Goal: Information Seeking & Learning: Check status

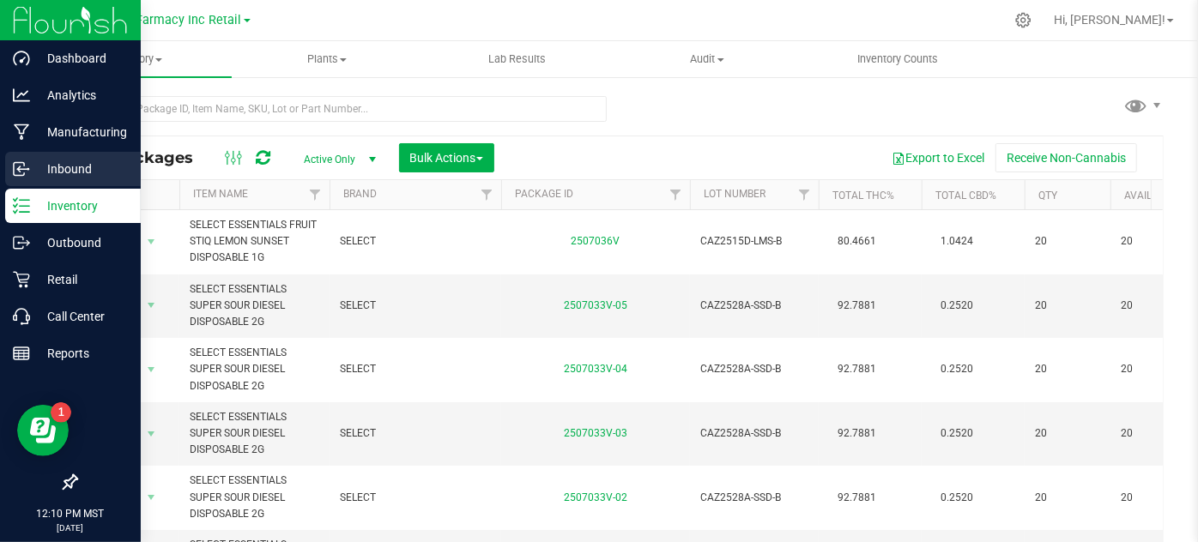
click at [55, 160] on p "Inbound" at bounding box center [81, 169] width 103 height 21
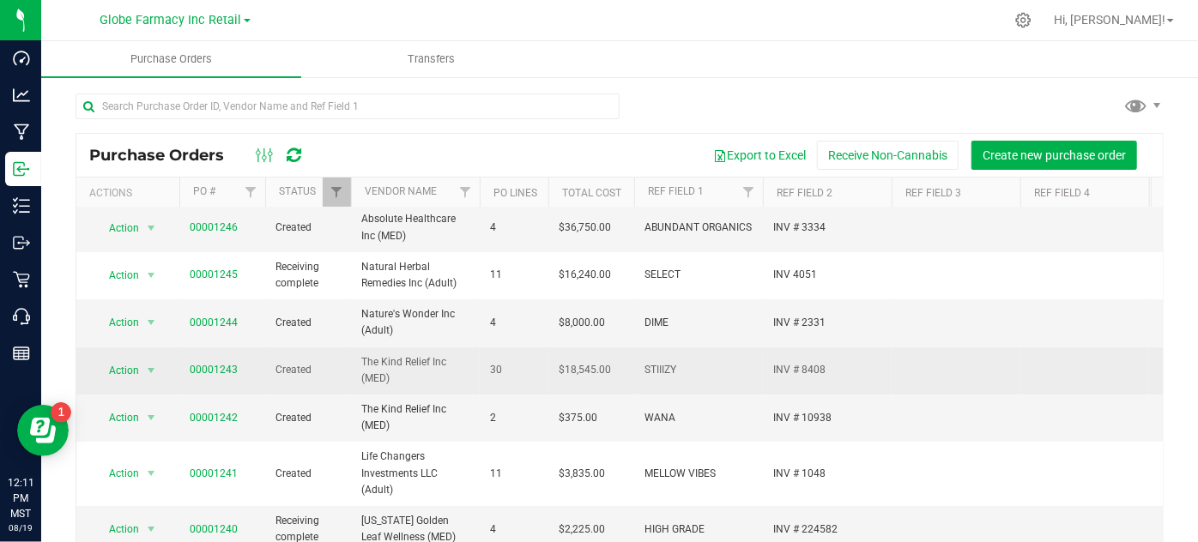
scroll to position [77, 0]
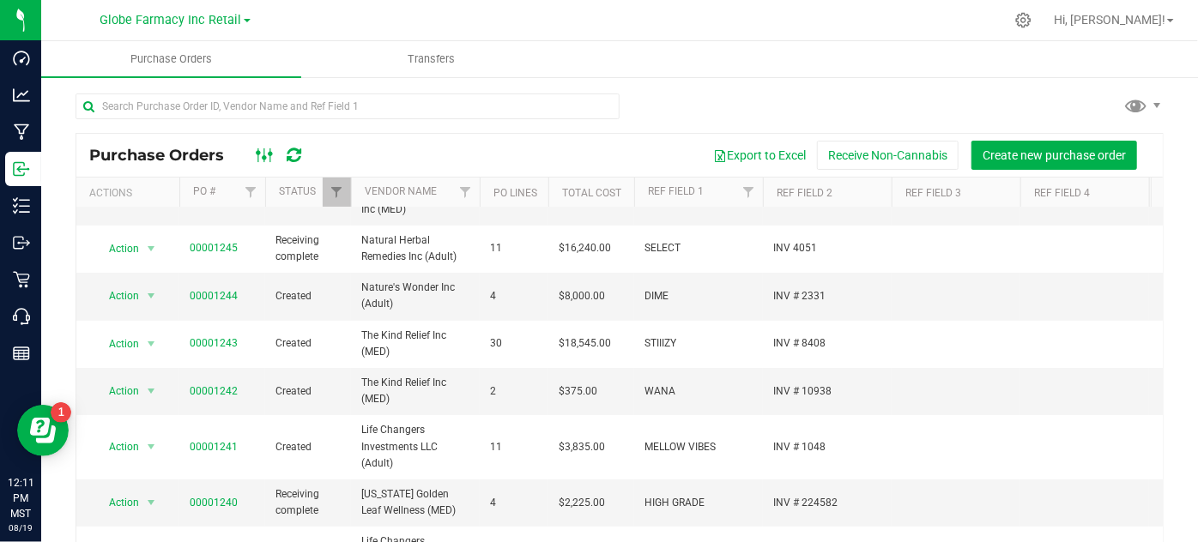
click at [263, 153] on icon at bounding box center [265, 155] width 19 height 21
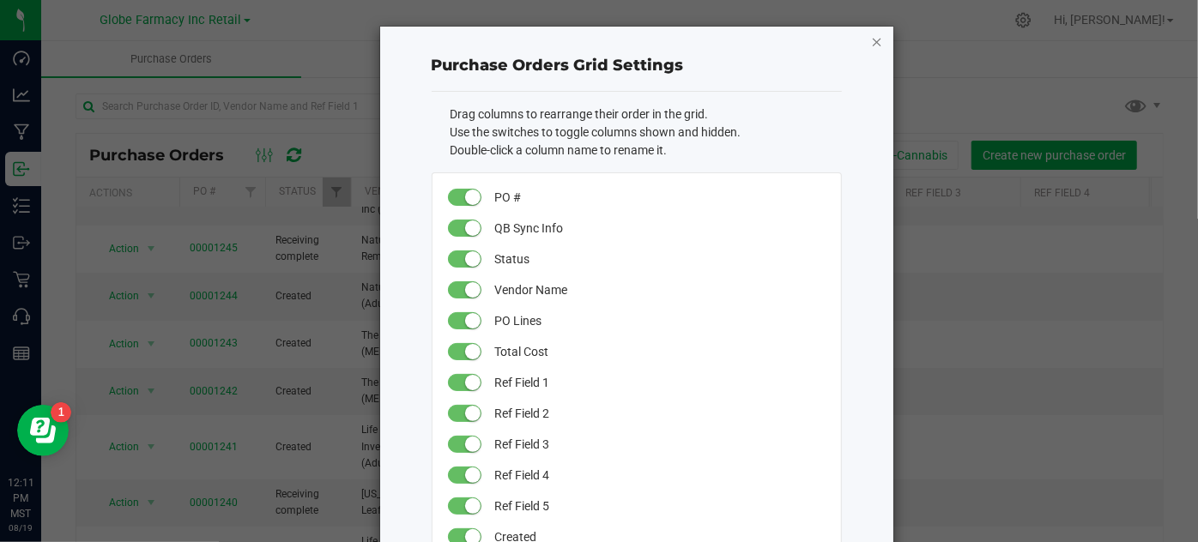
click at [876, 41] on icon "button" at bounding box center [877, 41] width 12 height 21
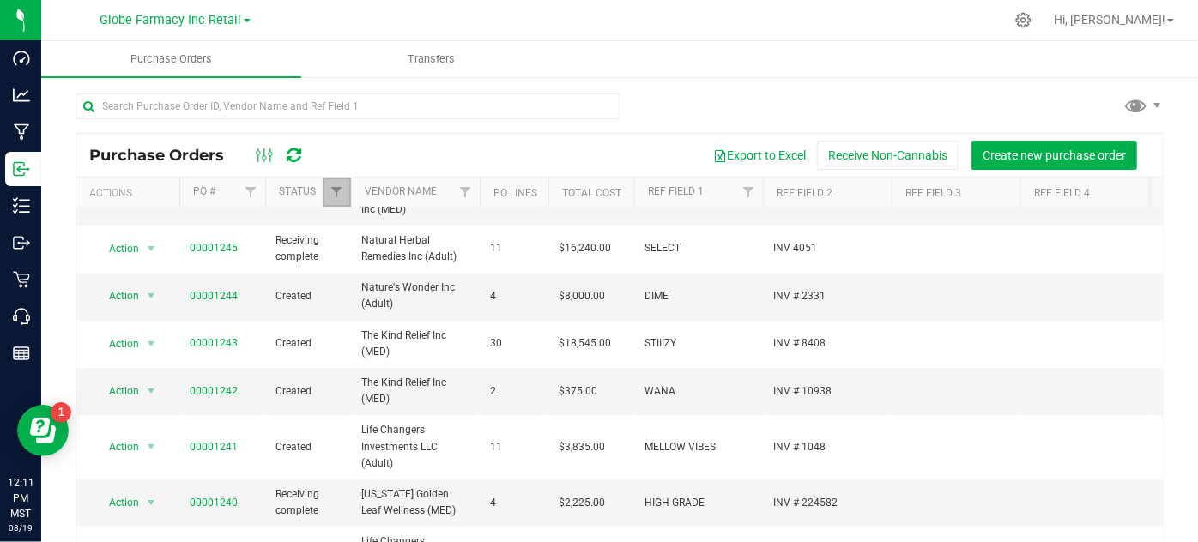
click at [338, 181] on link "Filter" at bounding box center [337, 192] width 28 height 29
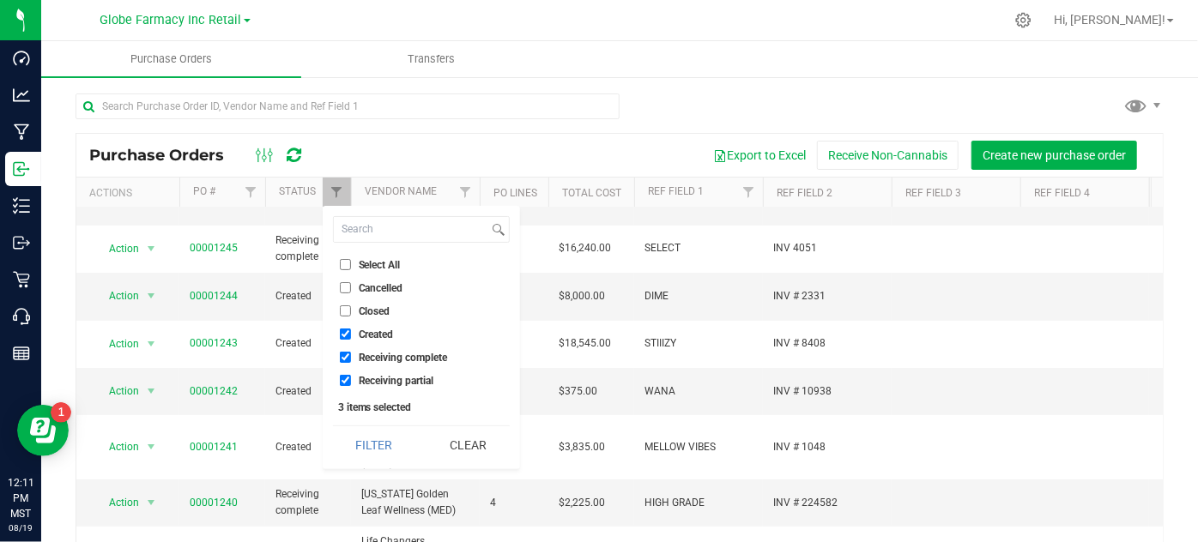
click at [369, 308] on span "Closed" at bounding box center [375, 311] width 32 height 10
click at [351, 308] on input "Closed" at bounding box center [345, 310] width 11 height 11
checkbox input "true"
click at [386, 450] on button "Filter" at bounding box center [374, 445] width 82 height 38
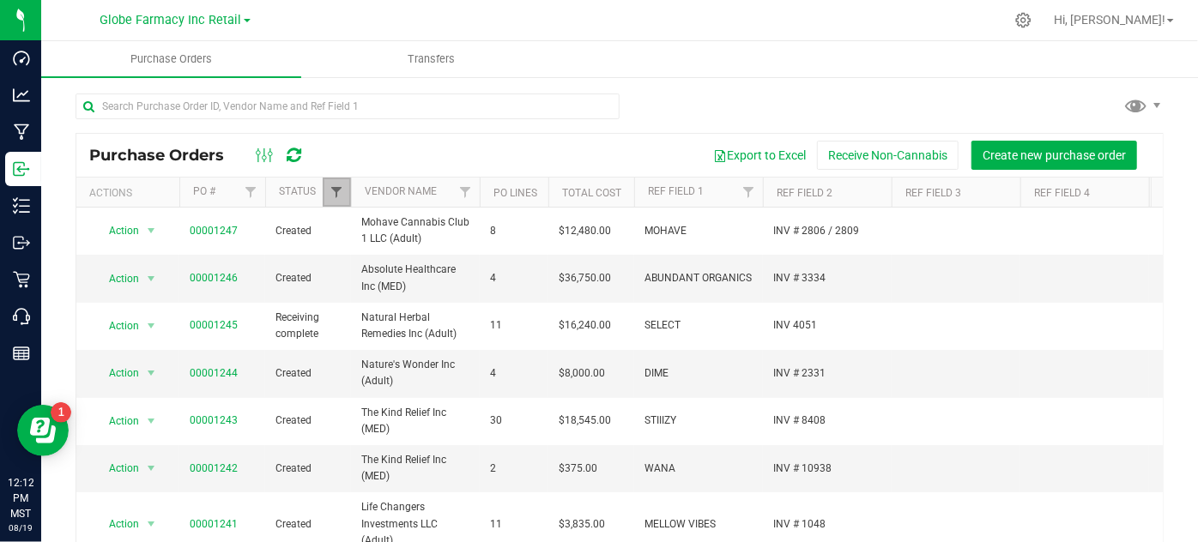
click at [329, 187] on span "Filter" at bounding box center [336, 192] width 14 height 14
drag, startPoint x: 378, startPoint y: 130, endPoint x: 384, endPoint y: 136, distance: 9.7
click at [382, 134] on div "Purchase Orders Export to Excel Receive Non-Cannabis Create new purchase order …" at bounding box center [620, 342] width 1088 height 498
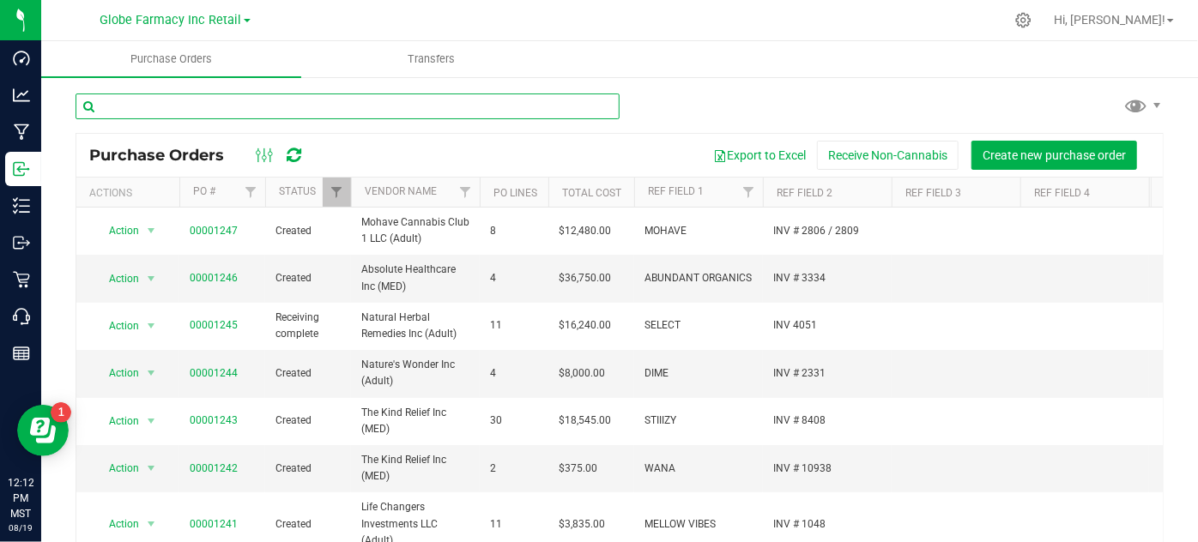
click at [340, 105] on input "text" at bounding box center [348, 107] width 544 height 26
type input "1214"
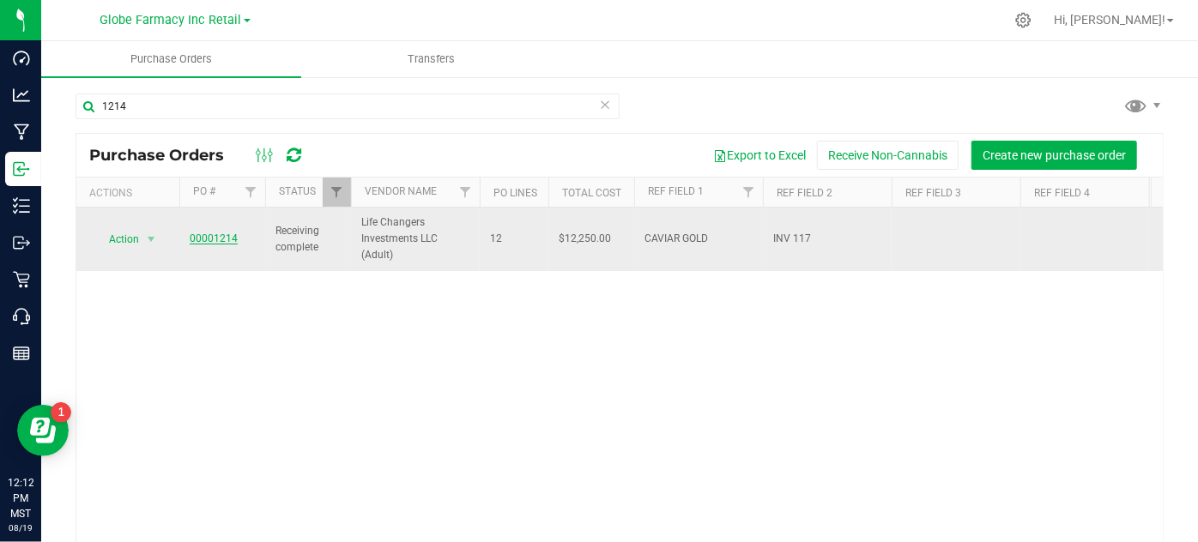
click at [215, 237] on link "00001214" at bounding box center [214, 239] width 48 height 12
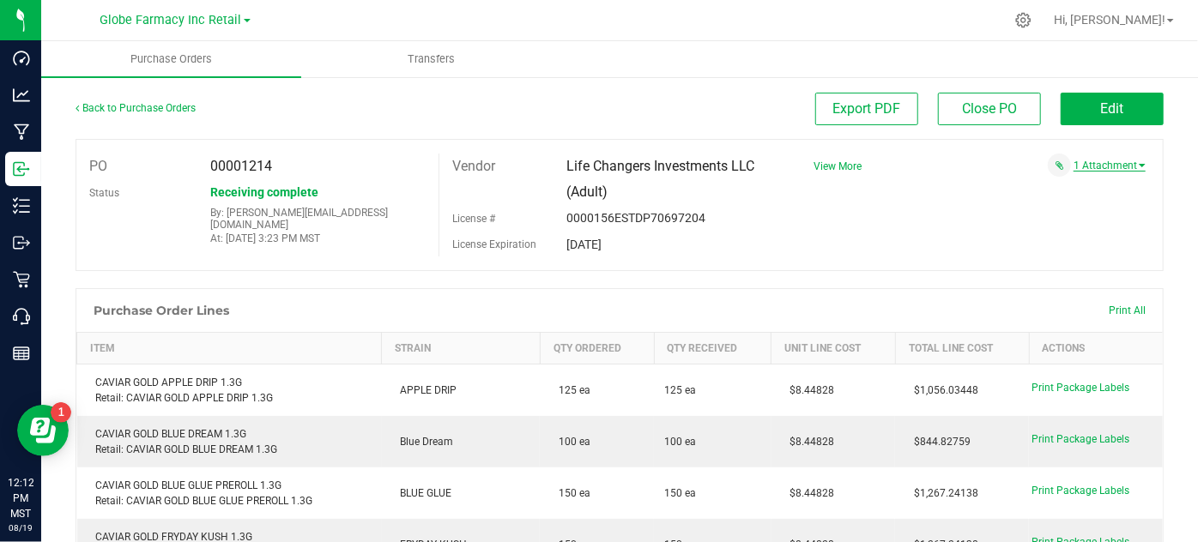
click at [1073, 160] on link "1 Attachment" at bounding box center [1109, 166] width 72 height 12
click at [1017, 184] on span "CAVIAR # 117 08142025.pdf" at bounding box center [1065, 187] width 119 height 11
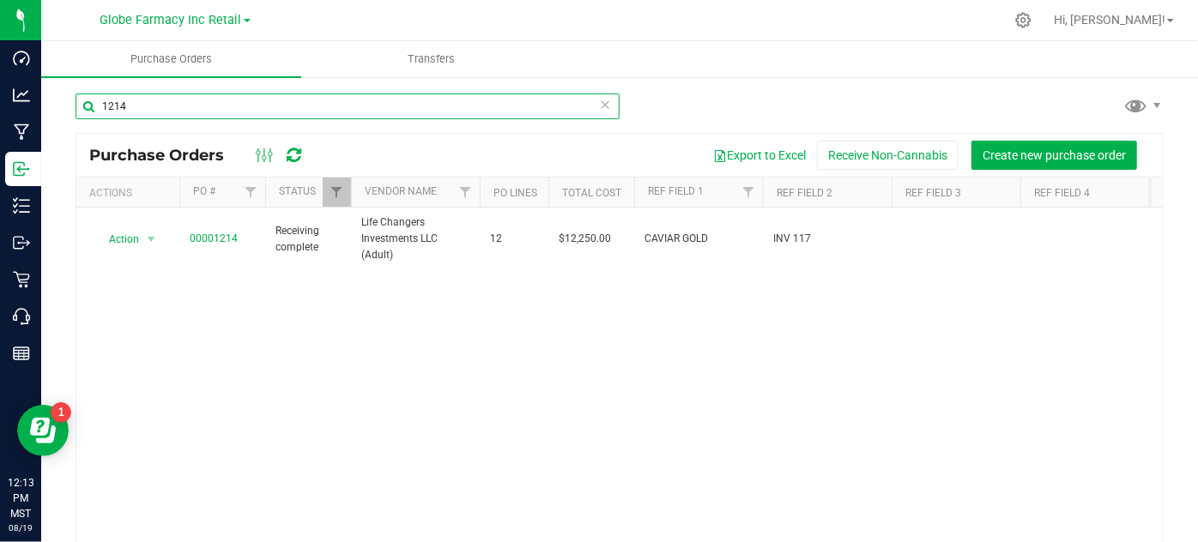
click at [132, 104] on input "1214" at bounding box center [348, 107] width 544 height 26
type input "1216"
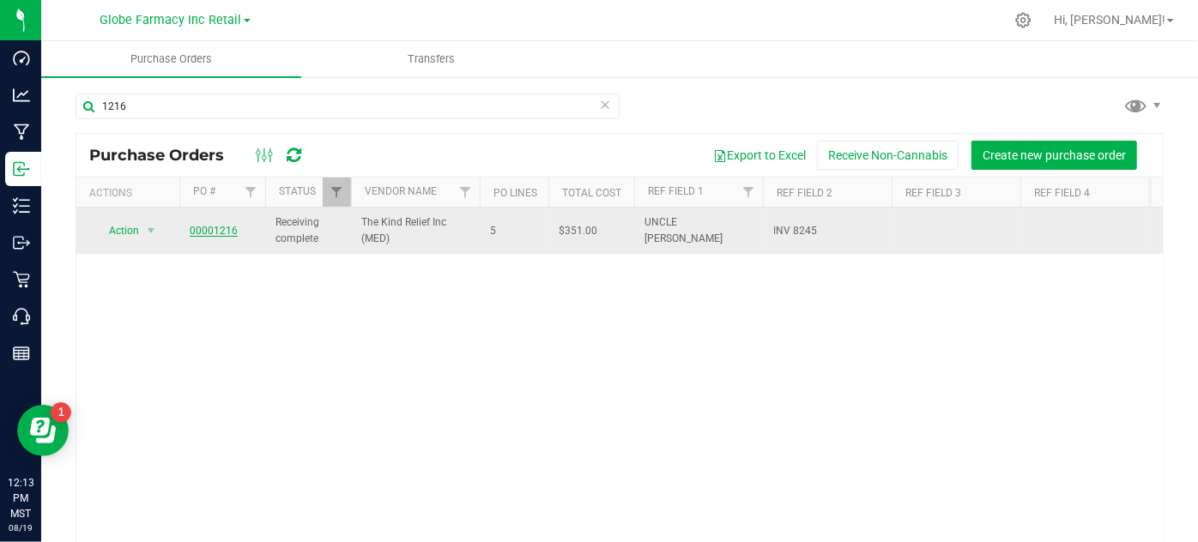
click at [194, 233] on link "00001216" at bounding box center [214, 231] width 48 height 12
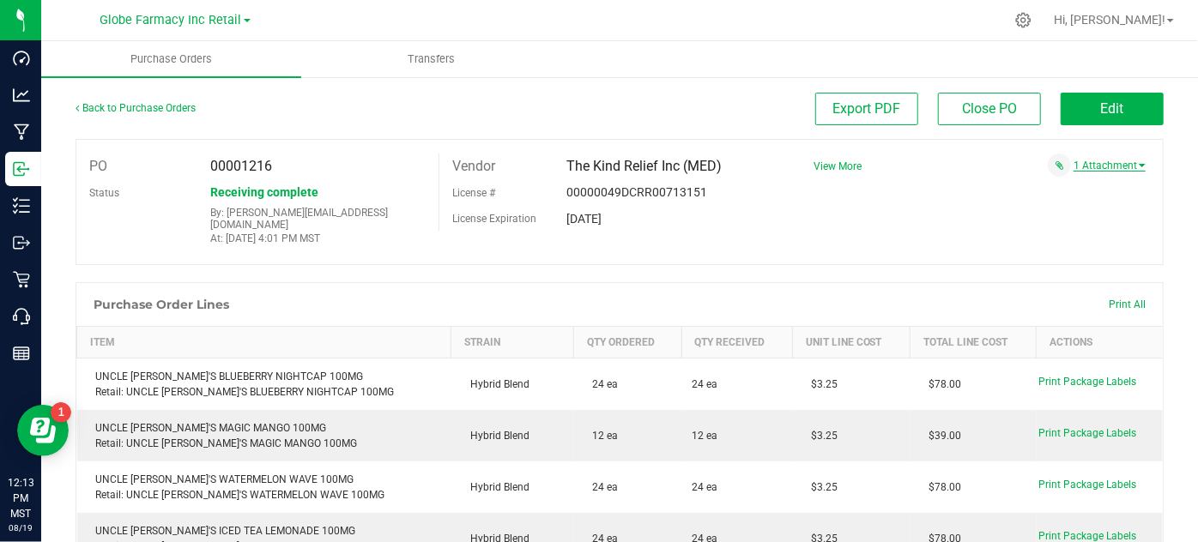
click at [1097, 160] on link "1 Attachment" at bounding box center [1109, 166] width 72 height 12
click at [1052, 190] on span "uncle [PERSON_NAME] # 9907 08072025.pdf" at bounding box center [1032, 187] width 188 height 11
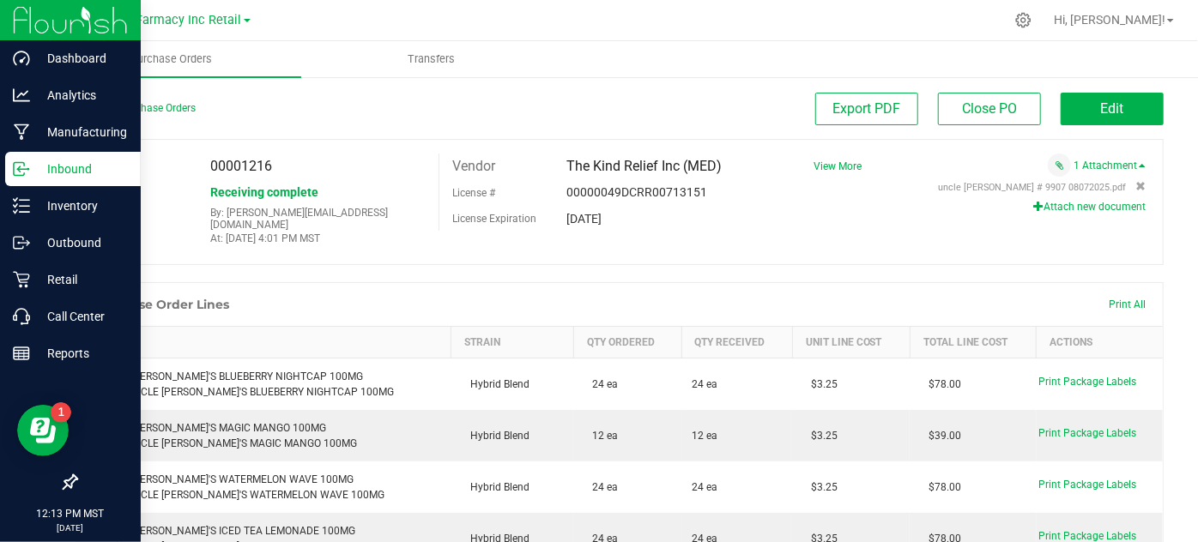
click at [33, 171] on p "Inbound" at bounding box center [81, 169] width 103 height 21
